Goal: Find specific page/section: Find specific page/section

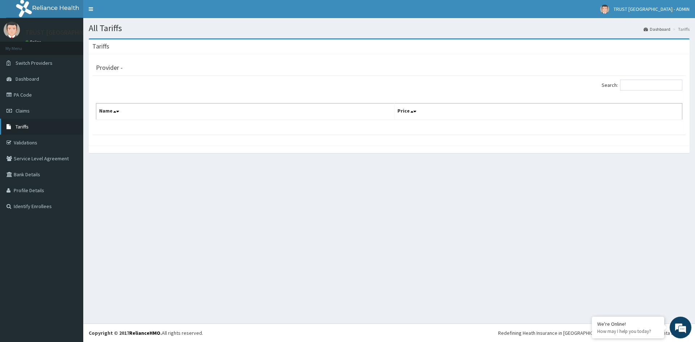
click at [27, 126] on span "Tariffs" at bounding box center [22, 126] width 13 height 7
